Goal: Communication & Community: Answer question/provide support

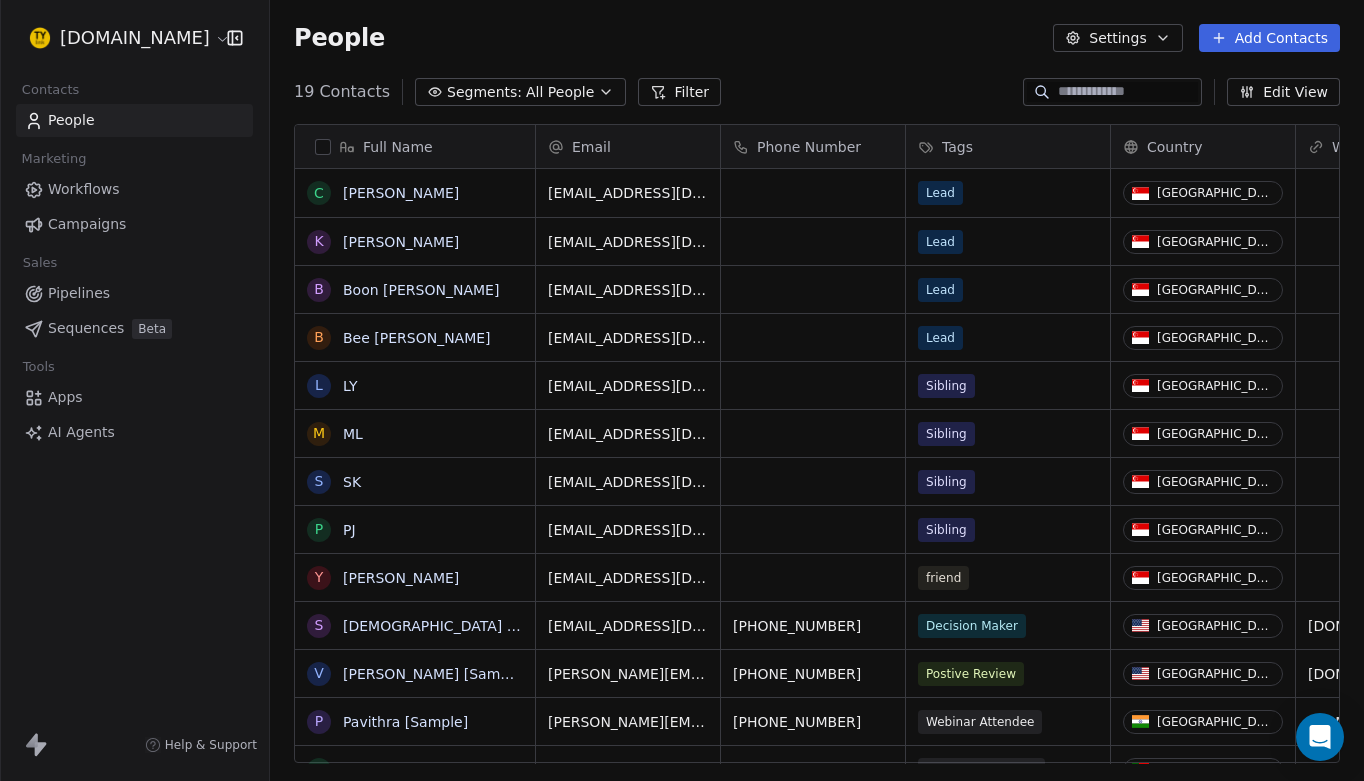
scroll to position [688, 1094]
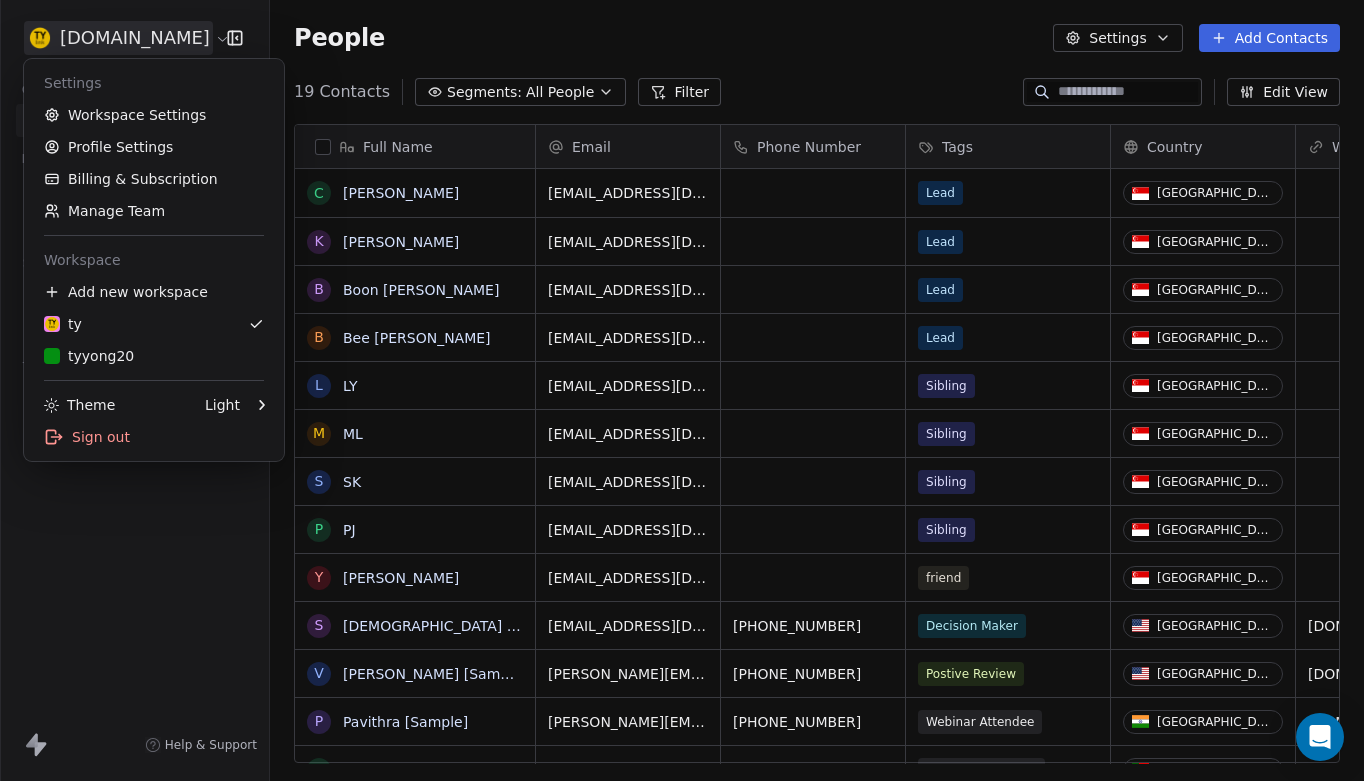
click at [153, 36] on html "[DOMAIN_NAME] Contacts People Marketing Workflows Campaigns Sales Pipelines Seq…" at bounding box center [682, 390] width 1364 height 781
click at [129, 112] on link "Workspace Settings" at bounding box center [154, 115] width 244 height 32
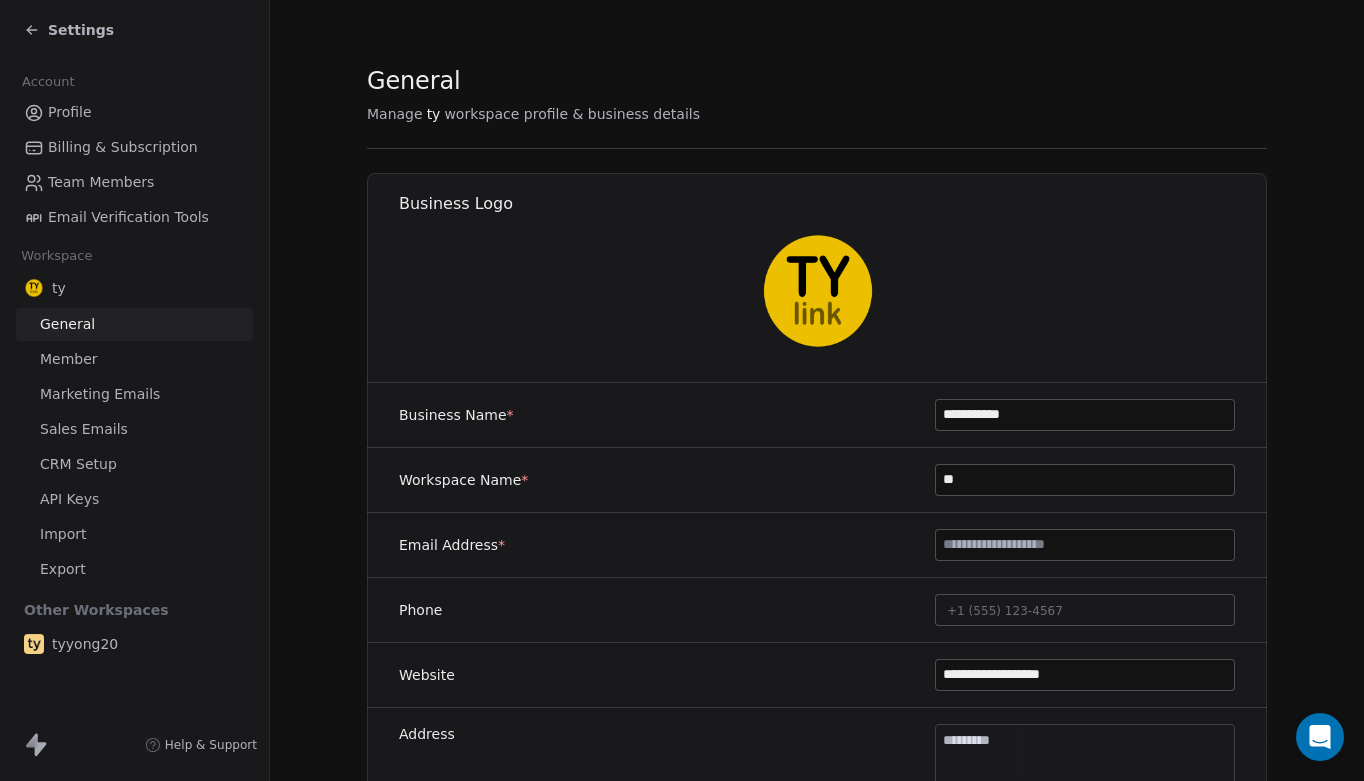
click at [89, 425] on span "Sales Emails" at bounding box center [84, 429] width 88 height 21
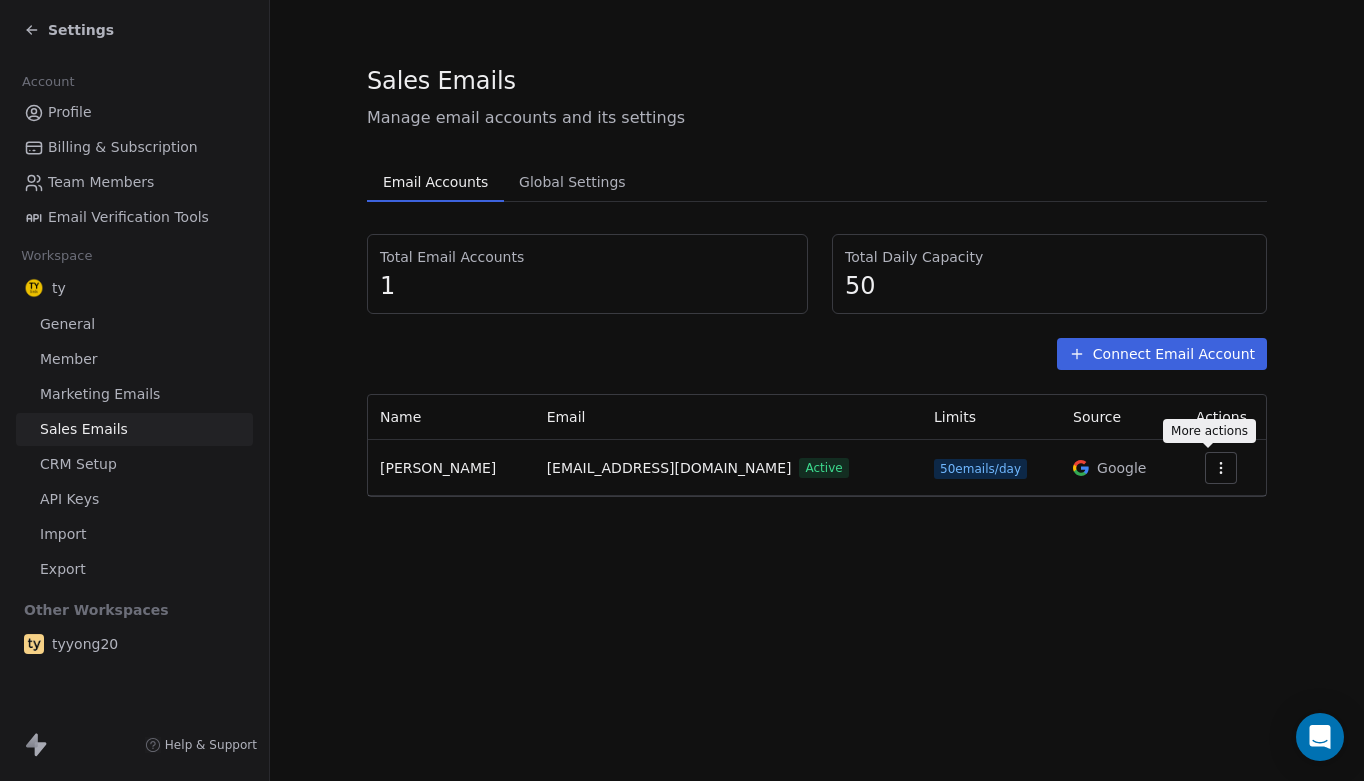
click at [1213, 463] on icon "button" at bounding box center [1221, 468] width 16 height 16
click at [1177, 517] on span "Settings" at bounding box center [1177, 513] width 57 height 21
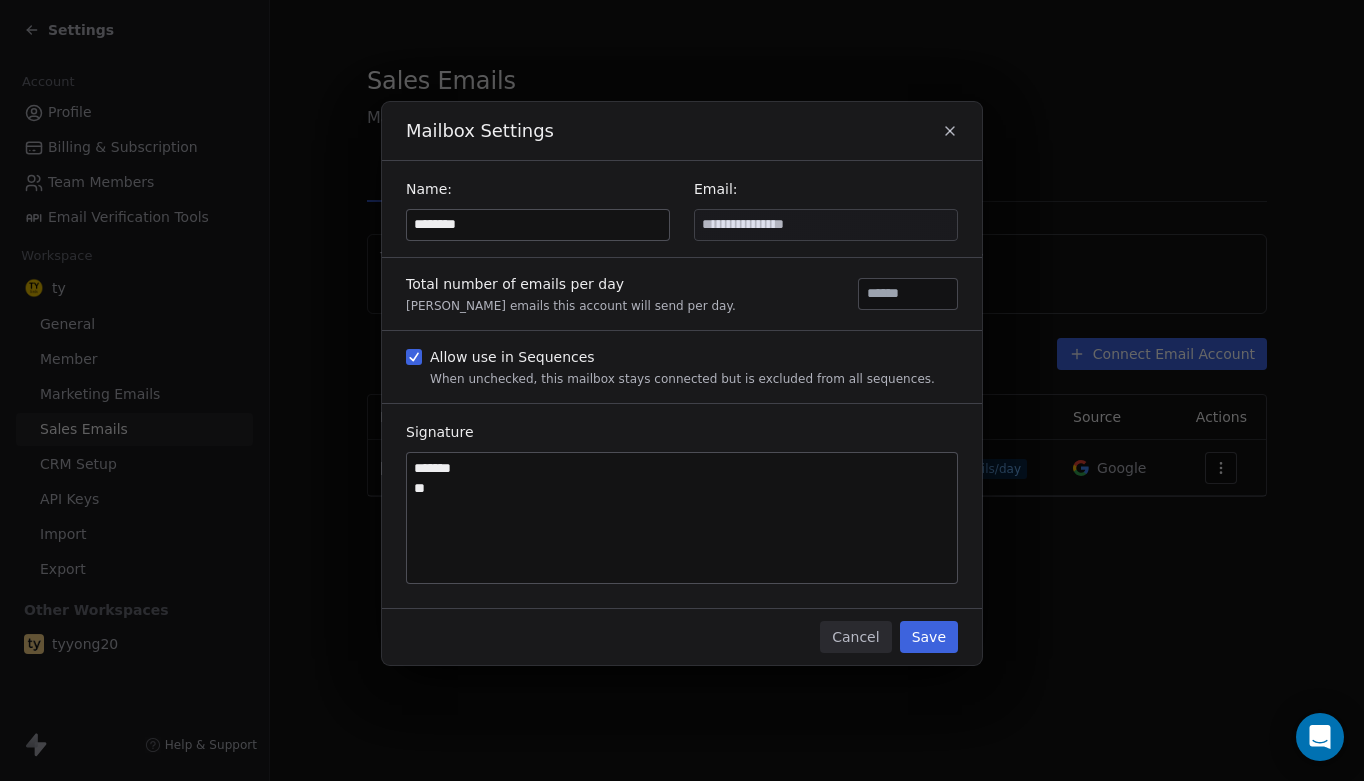
click at [862, 642] on button "Cancel" at bounding box center [855, 637] width 71 height 32
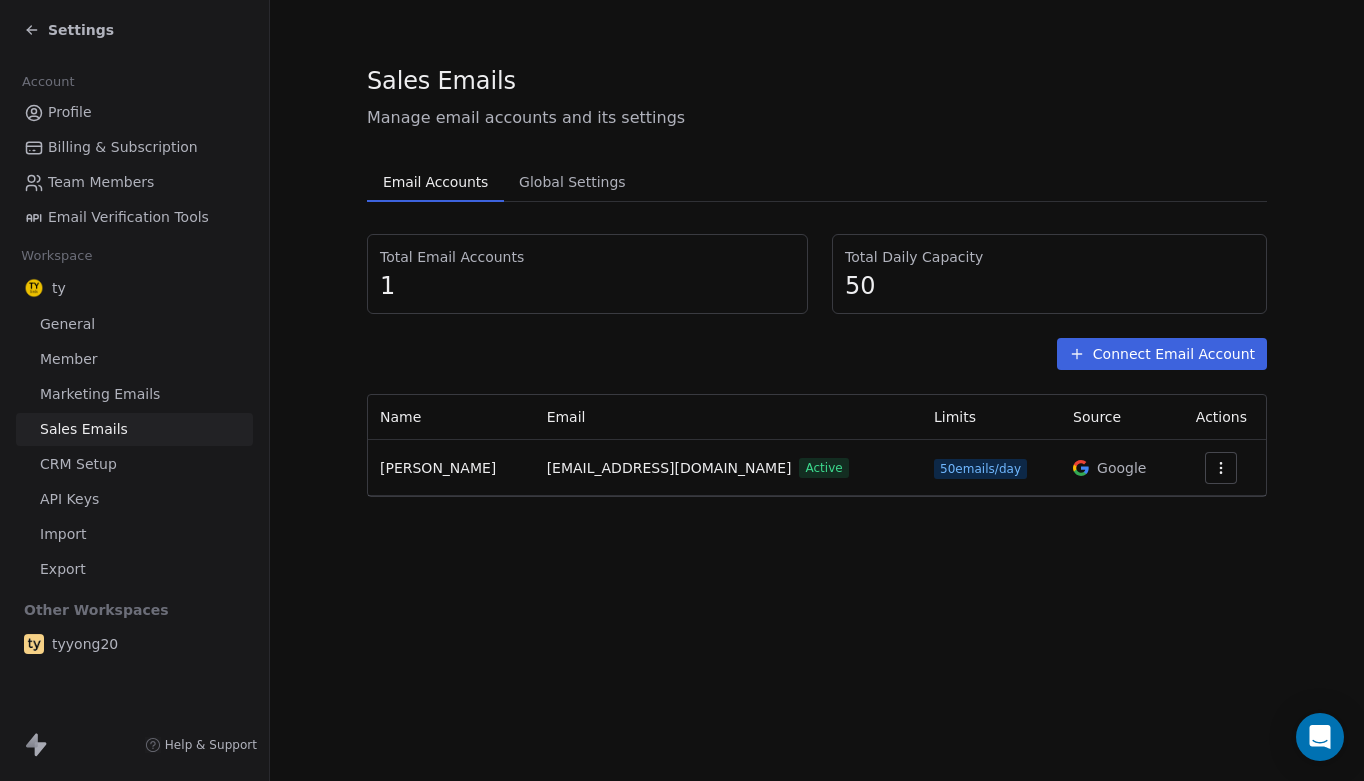
click at [1166, 356] on button "Connect Email Account" at bounding box center [1162, 354] width 210 height 32
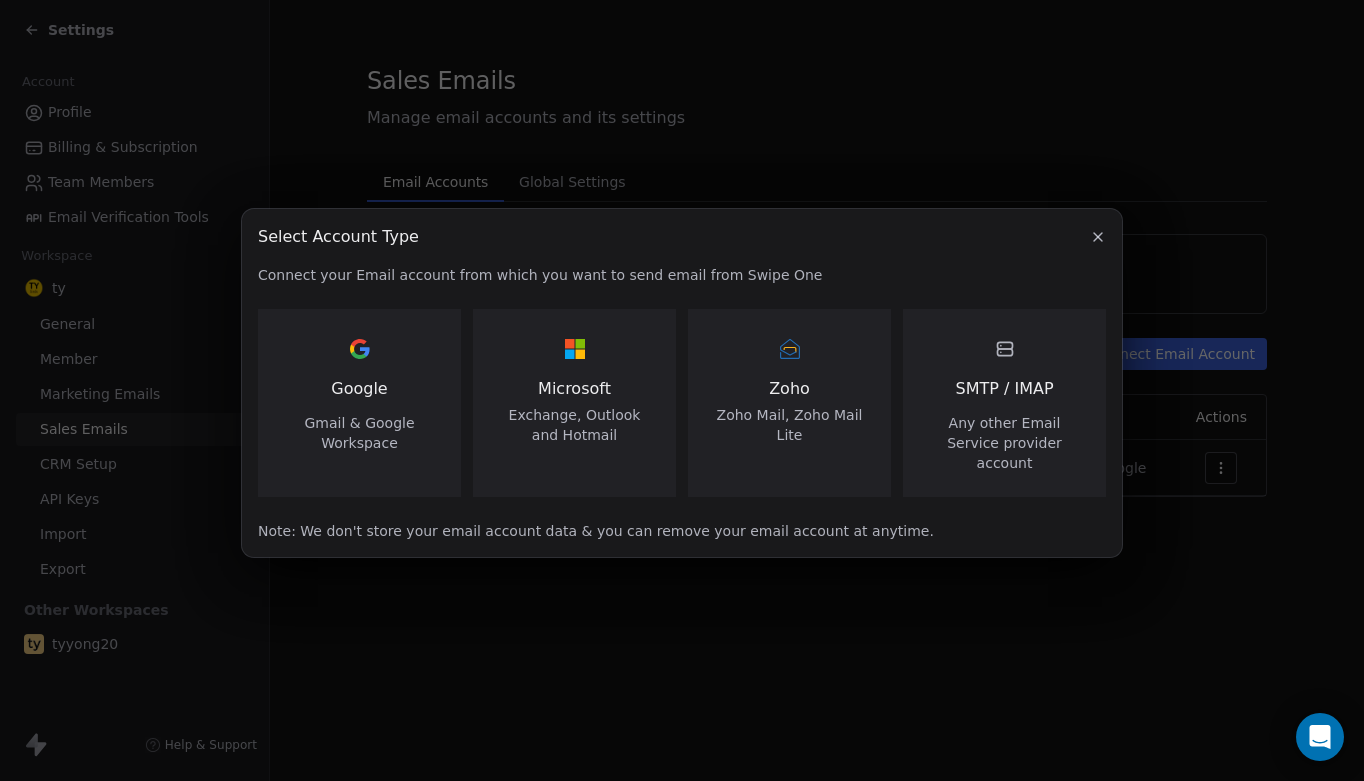
click at [393, 381] on div "Google Gmail & Google Workspace" at bounding box center [359, 393] width 155 height 120
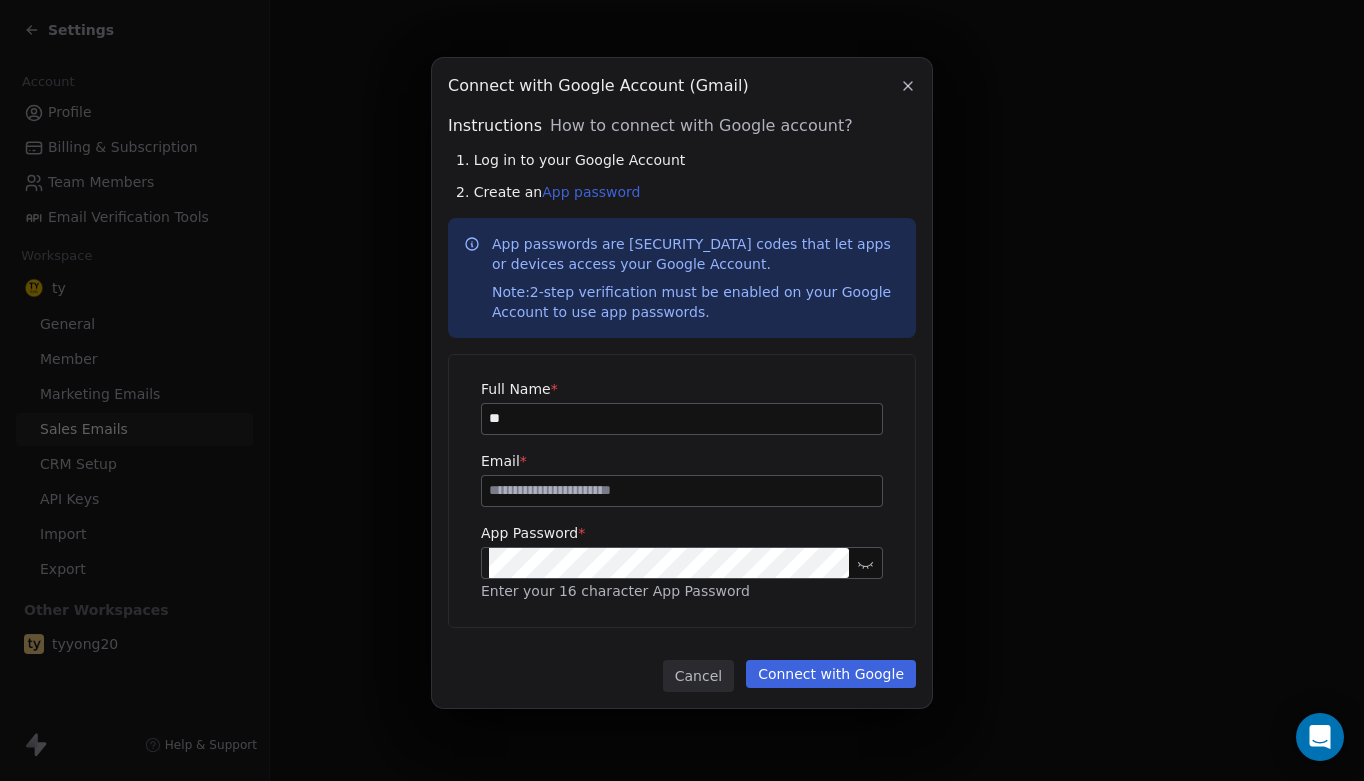
type input "**"
type input "**********"
click at [813, 673] on button "Connect with Google" at bounding box center [831, 674] width 170 height 28
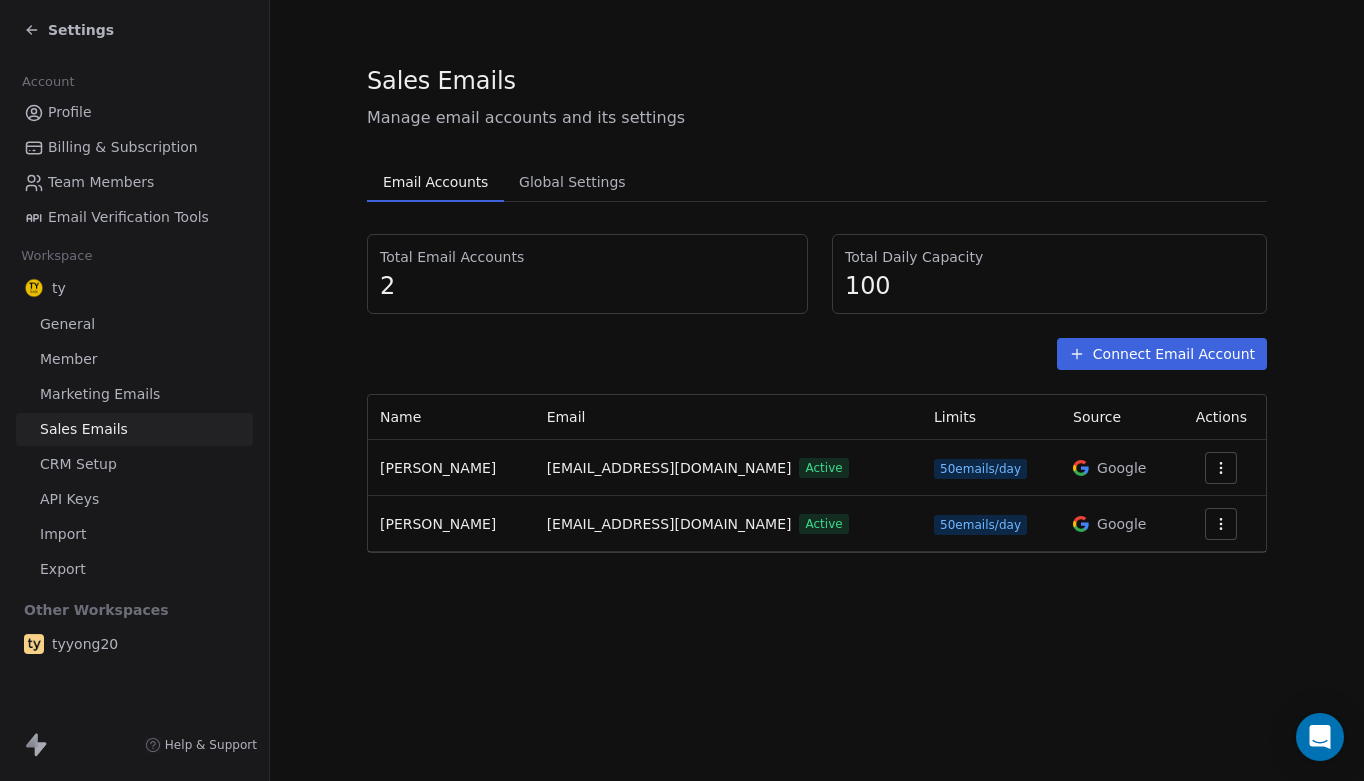
click at [1213, 468] on icon "button" at bounding box center [1221, 468] width 16 height 16
click at [1177, 539] on span "Delete" at bounding box center [1174, 545] width 46 height 21
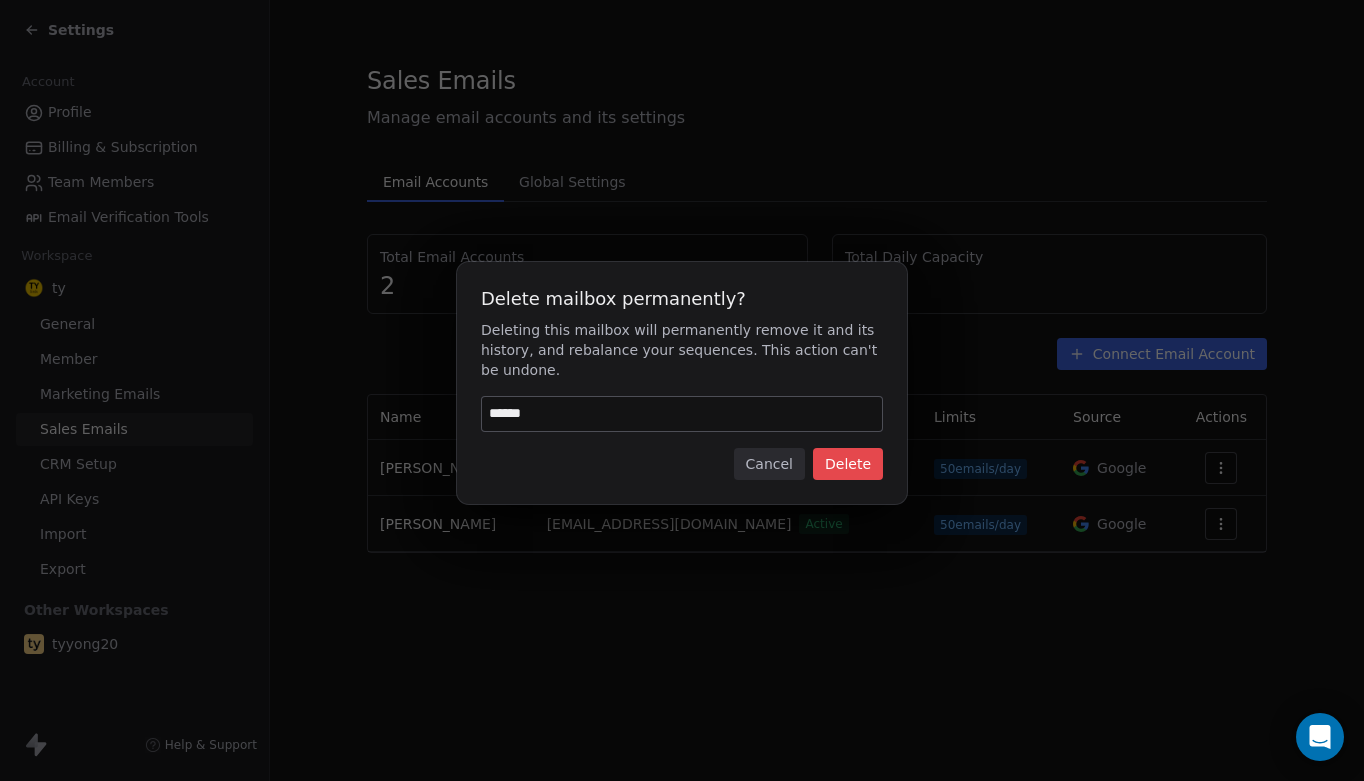
type input "******"
click at [836, 461] on button "Delete" at bounding box center [848, 464] width 70 height 32
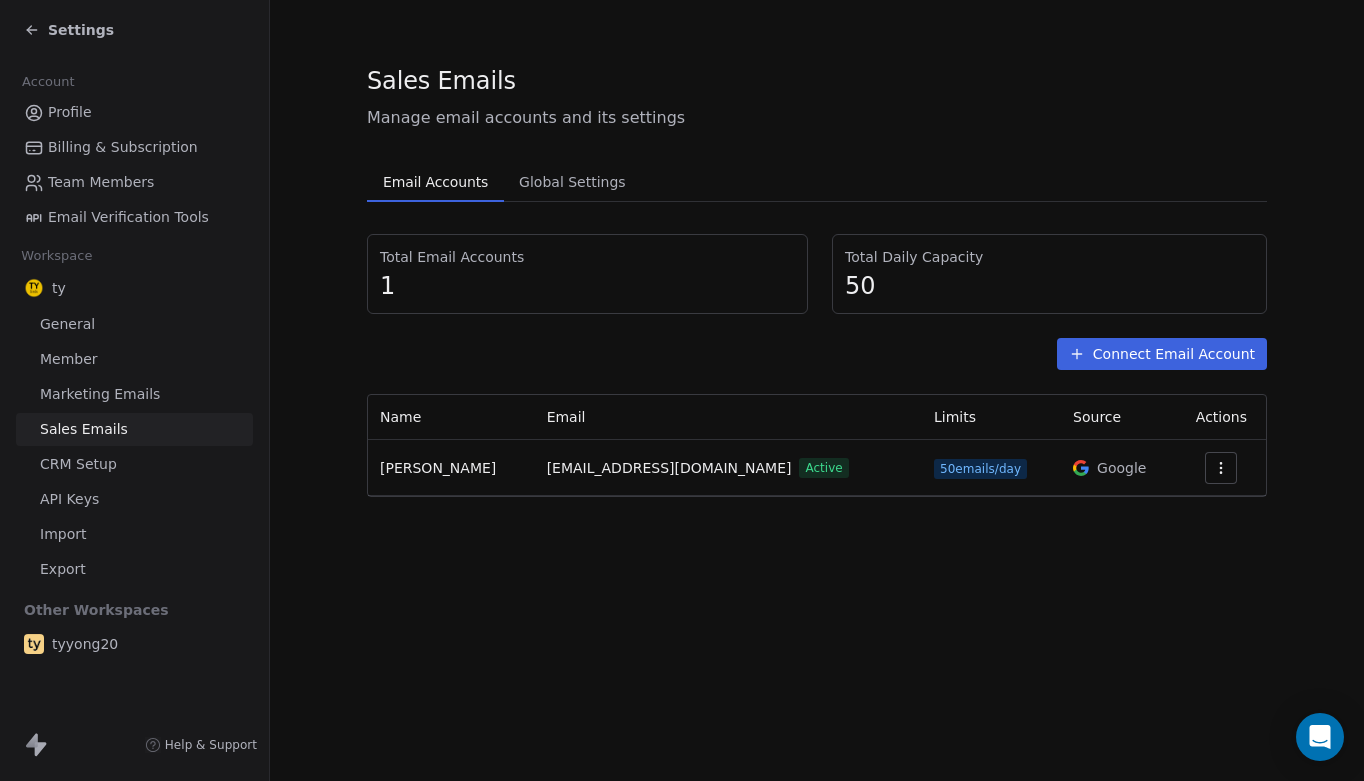
click at [38, 31] on icon at bounding box center [32, 30] width 16 height 16
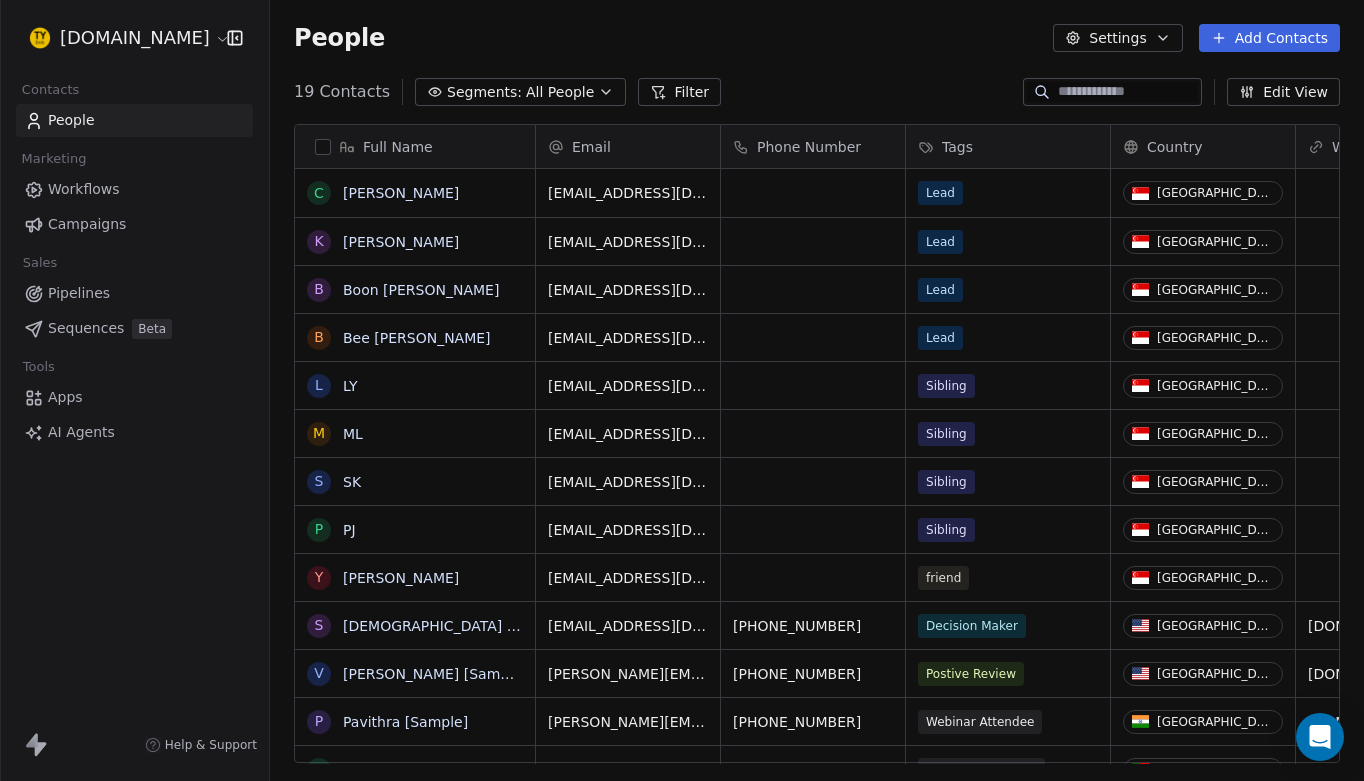
scroll to position [688, 1094]
click at [366, 574] on link "[PERSON_NAME]" at bounding box center [401, 578] width 116 height 16
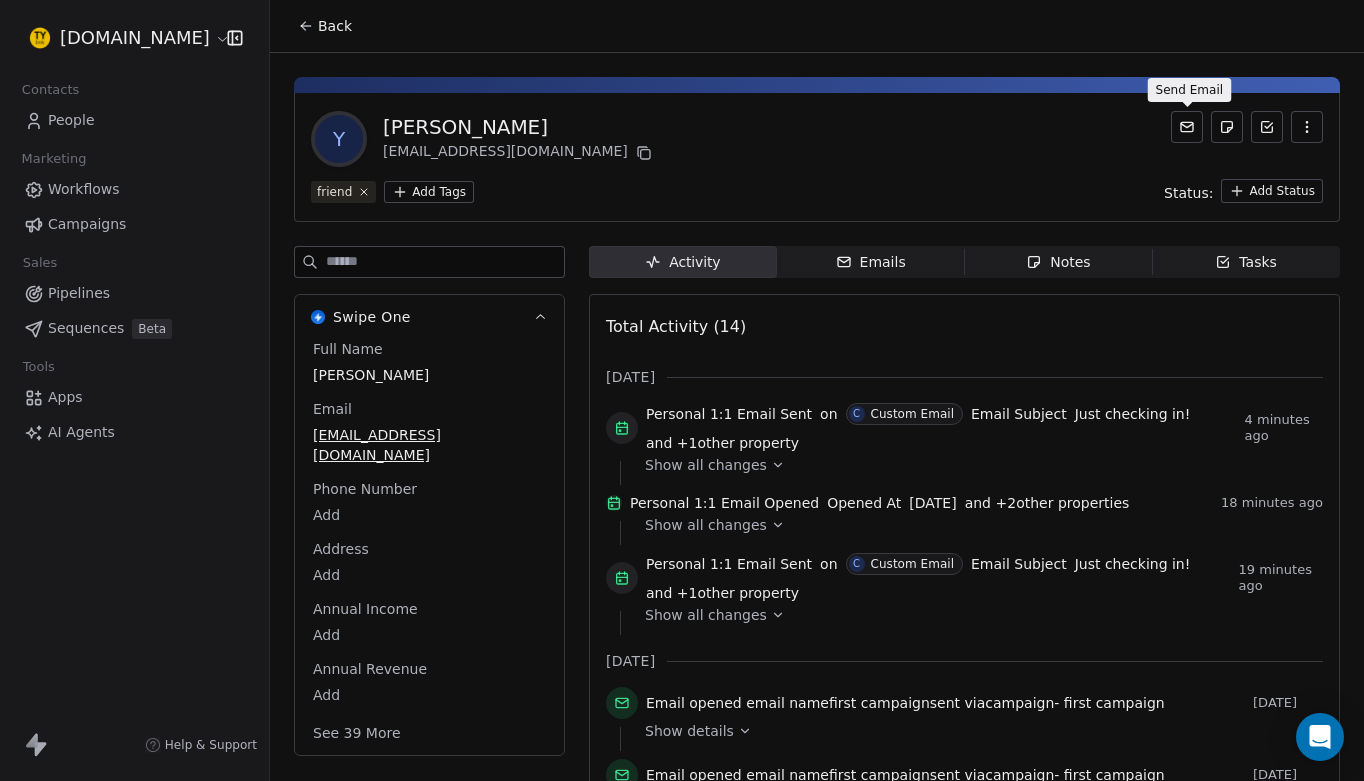
click at [1189, 124] on icon at bounding box center [1187, 127] width 16 height 16
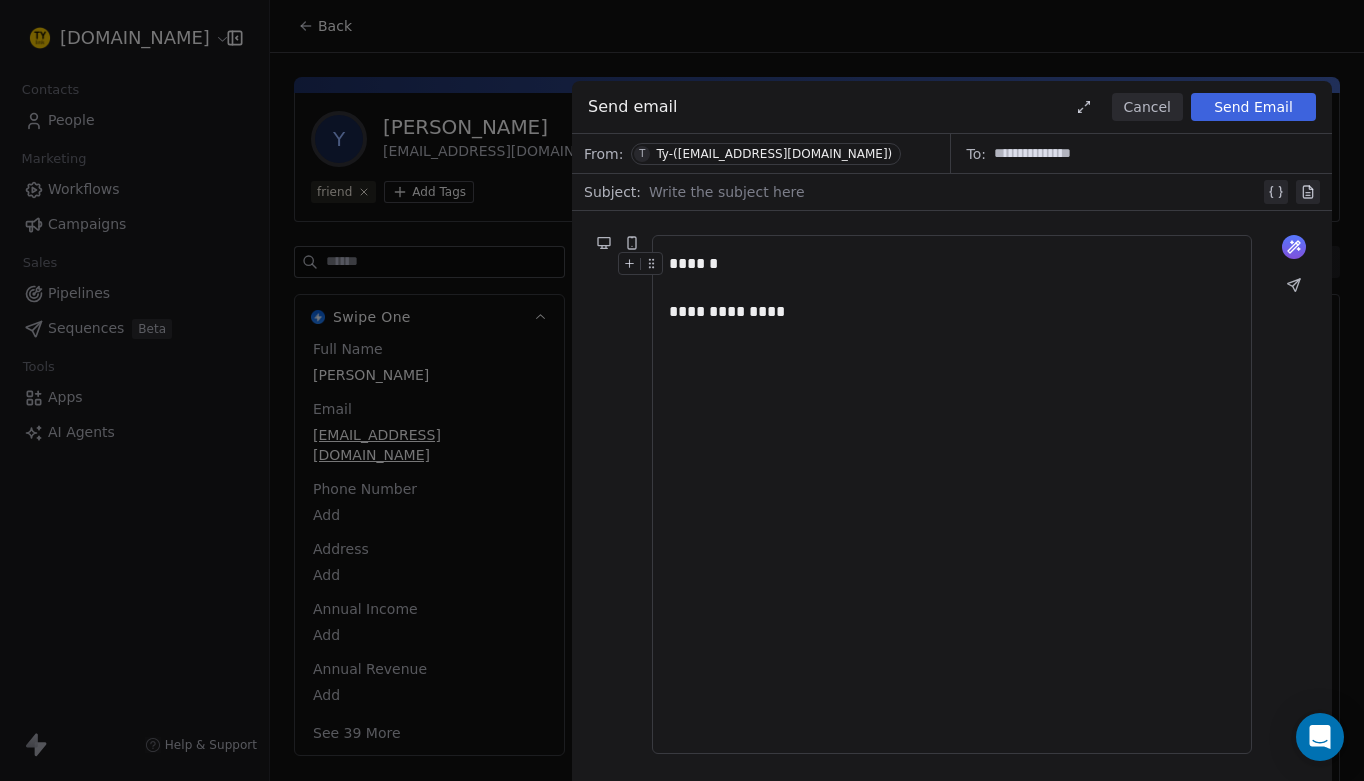
click at [863, 193] on div at bounding box center [954, 192] width 611 height 24
click at [1244, 100] on button "Send Email" at bounding box center [1253, 107] width 125 height 28
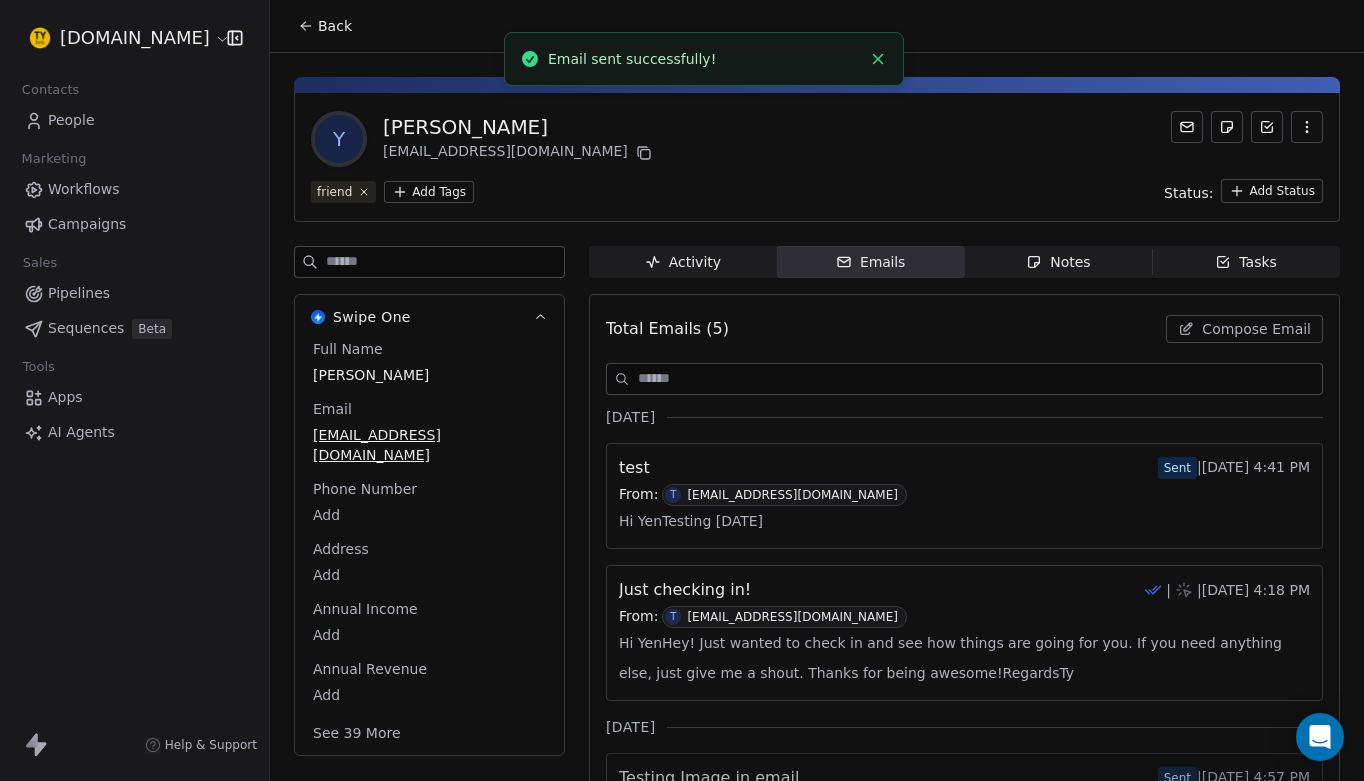
click at [879, 62] on icon "Close toast" at bounding box center [878, 59] width 18 height 18
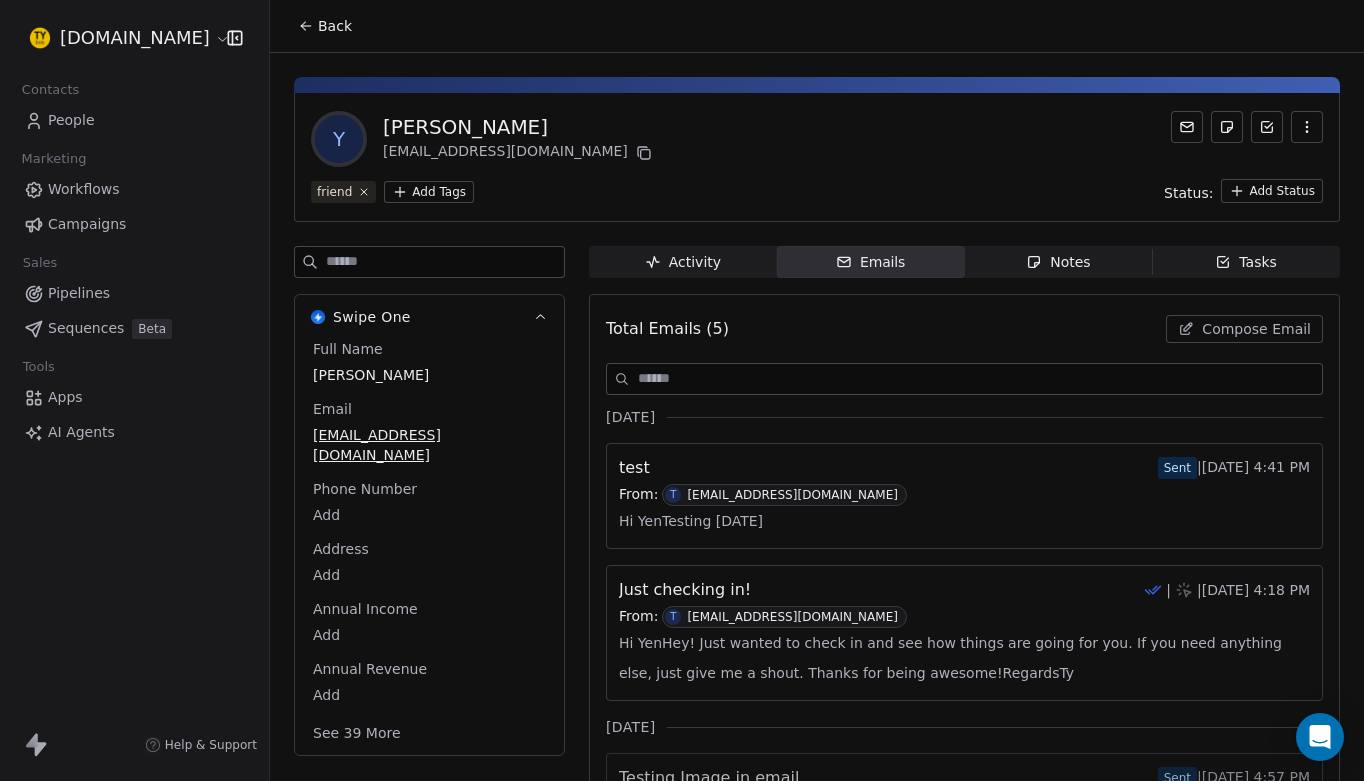
click at [162, 44] on html "[DOMAIN_NAME] Contacts People Marketing Workflows Campaigns Sales Pipelines Seq…" at bounding box center [682, 390] width 1364 height 781
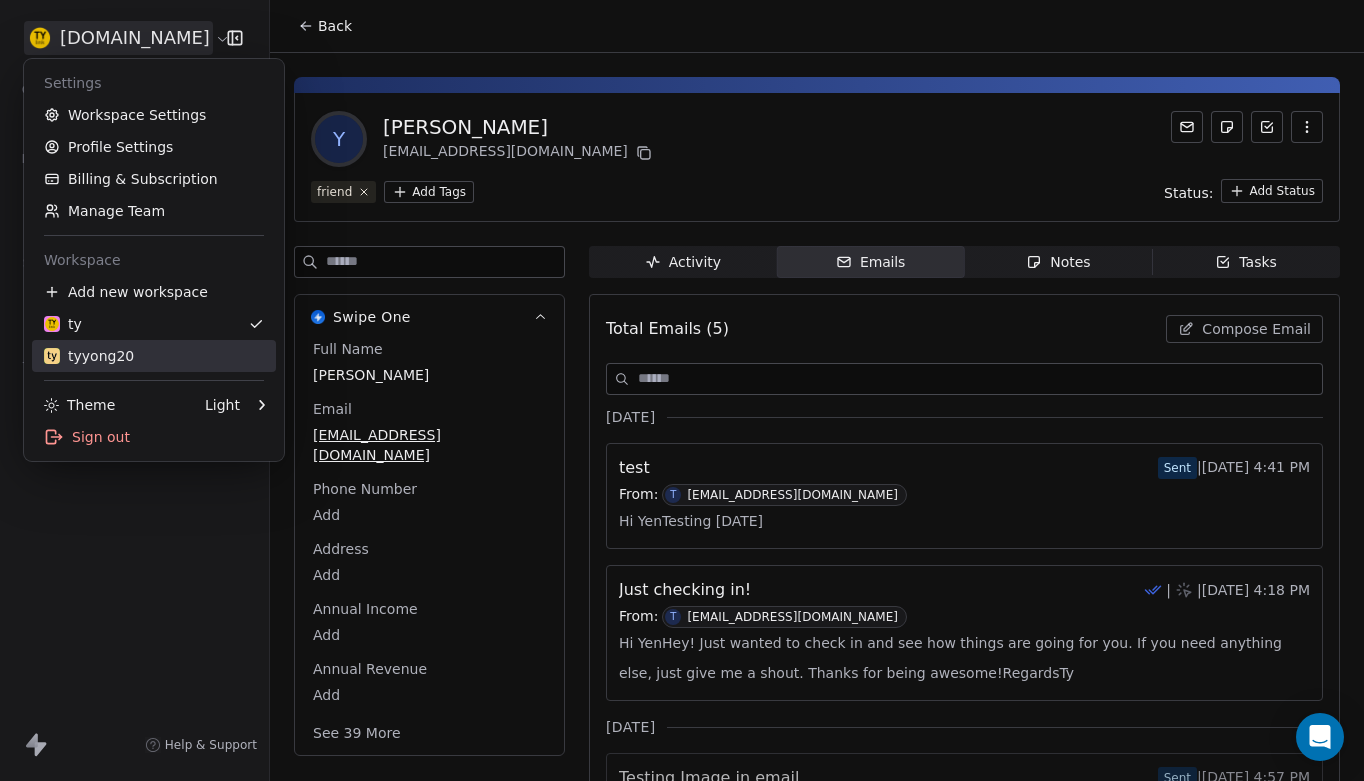
click at [113, 353] on div "tyyong20" at bounding box center [89, 356] width 90 height 20
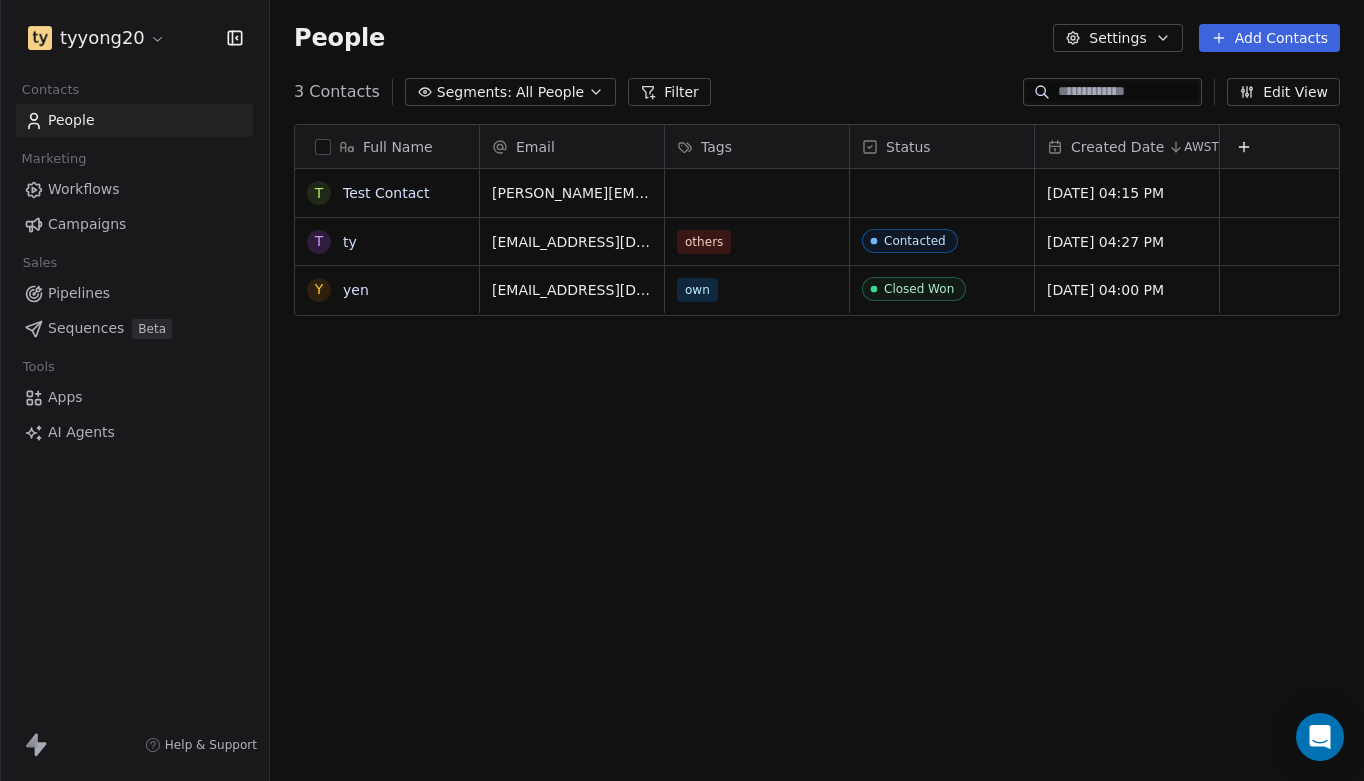
scroll to position [688, 1094]
click at [355, 294] on link "yen" at bounding box center [356, 290] width 26 height 16
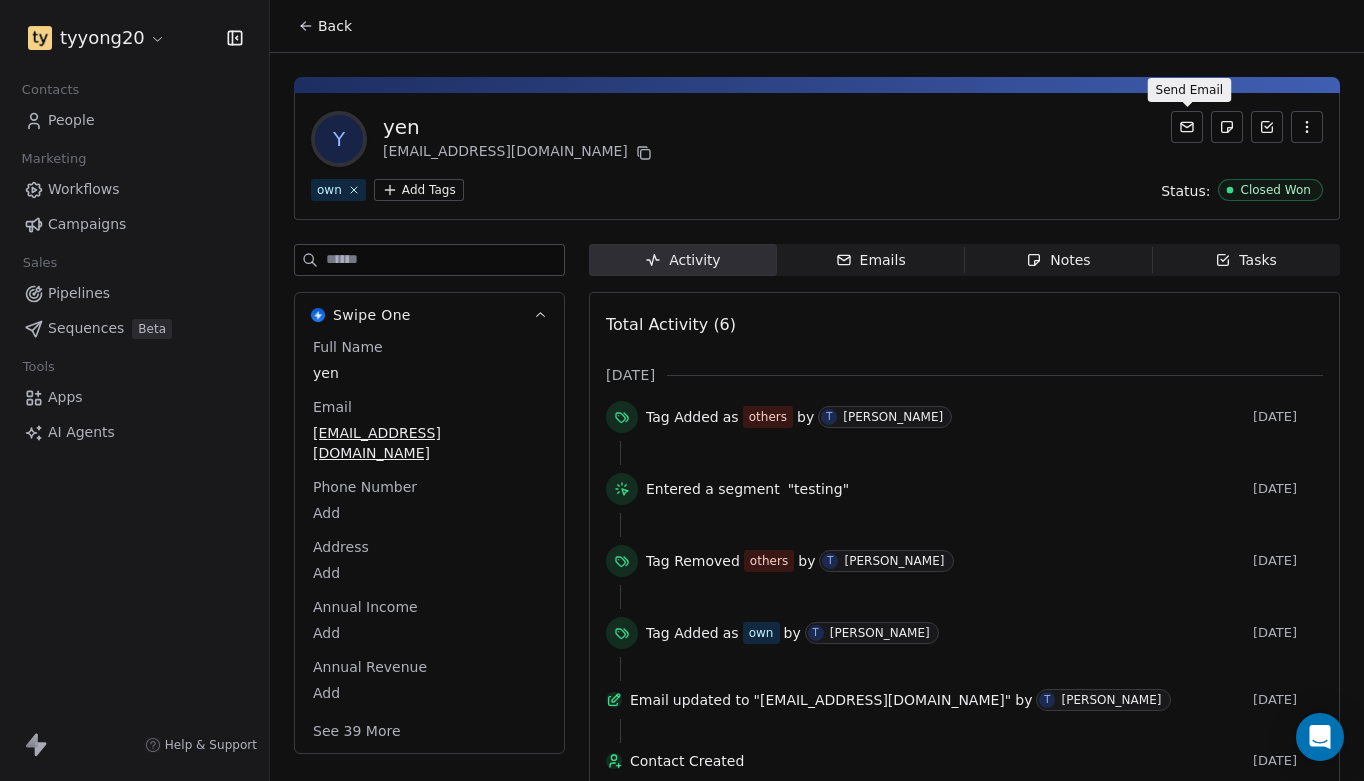
click at [1189, 122] on icon at bounding box center [1187, 126] width 12 height 9
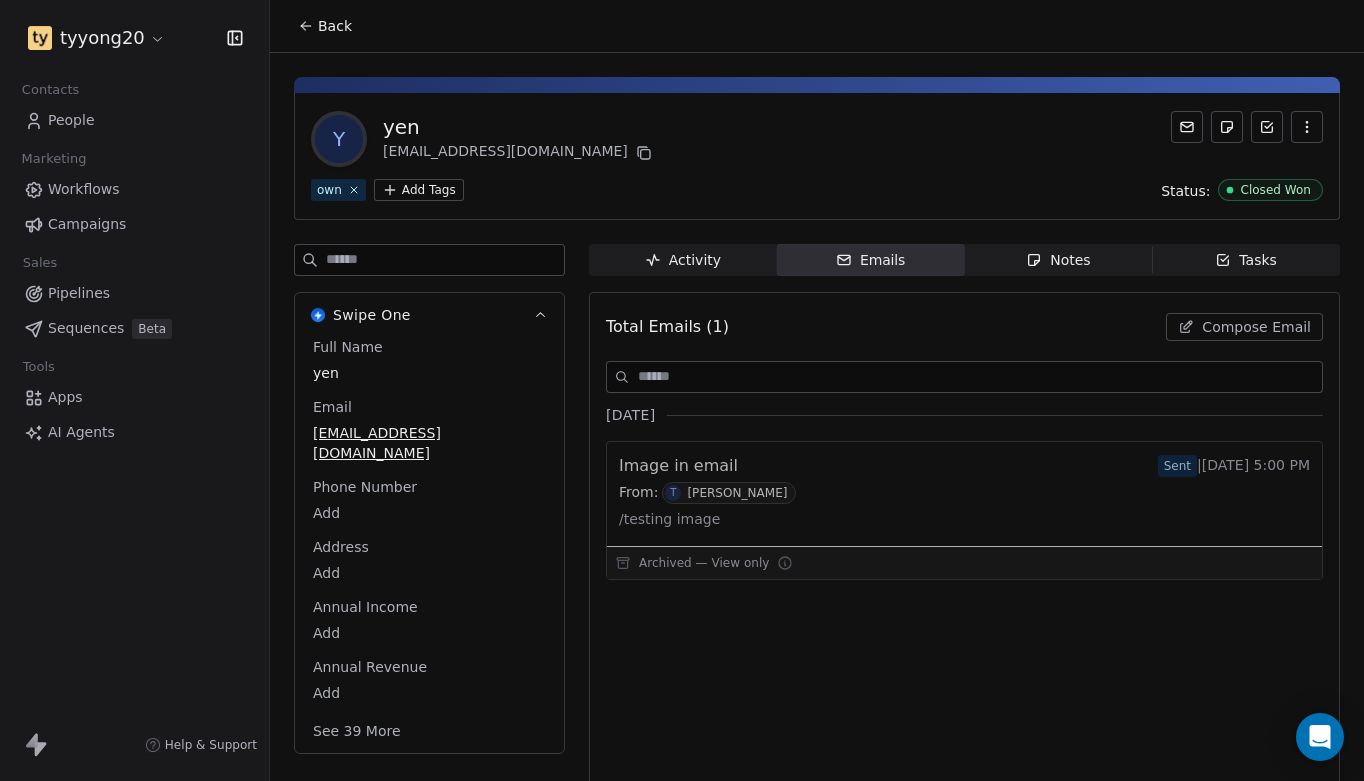
click at [1189, 122] on icon at bounding box center [1187, 126] width 12 height 9
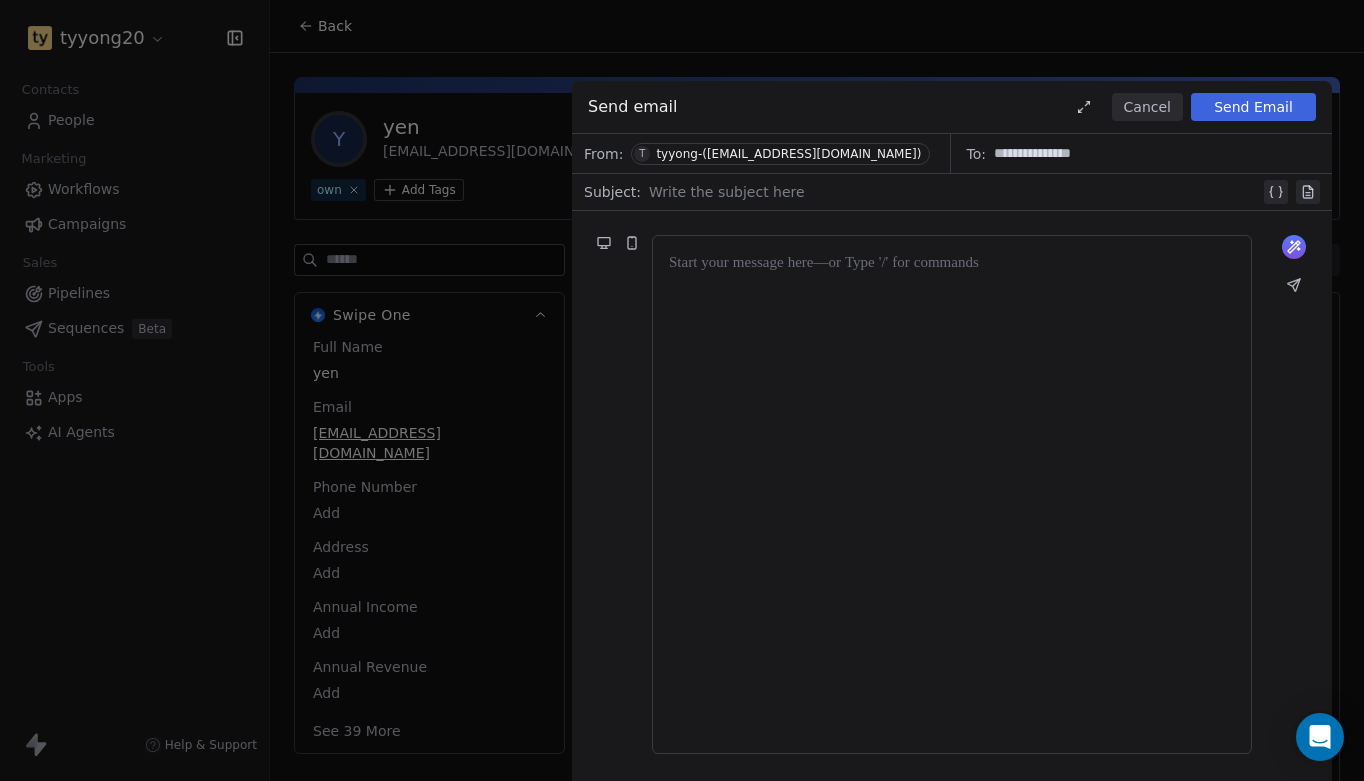
click at [1151, 100] on button "Cancel" at bounding box center [1147, 107] width 71 height 28
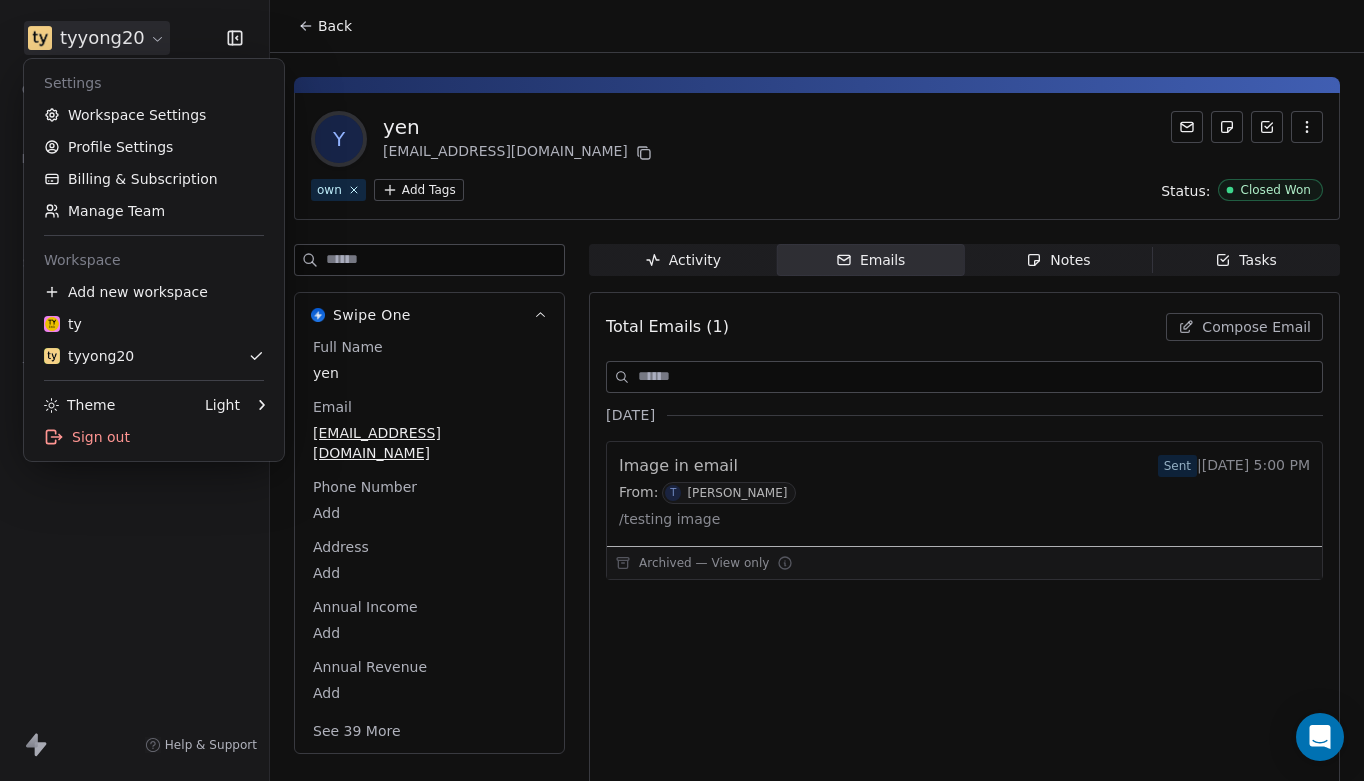
click at [126, 28] on html "tyyong20 Contacts People Marketing Workflows Campaigns Sales Pipelines Sequence…" at bounding box center [682, 390] width 1364 height 781
click at [109, 435] on div "Sign out" at bounding box center [154, 437] width 244 height 32
